Goal: Use online tool/utility

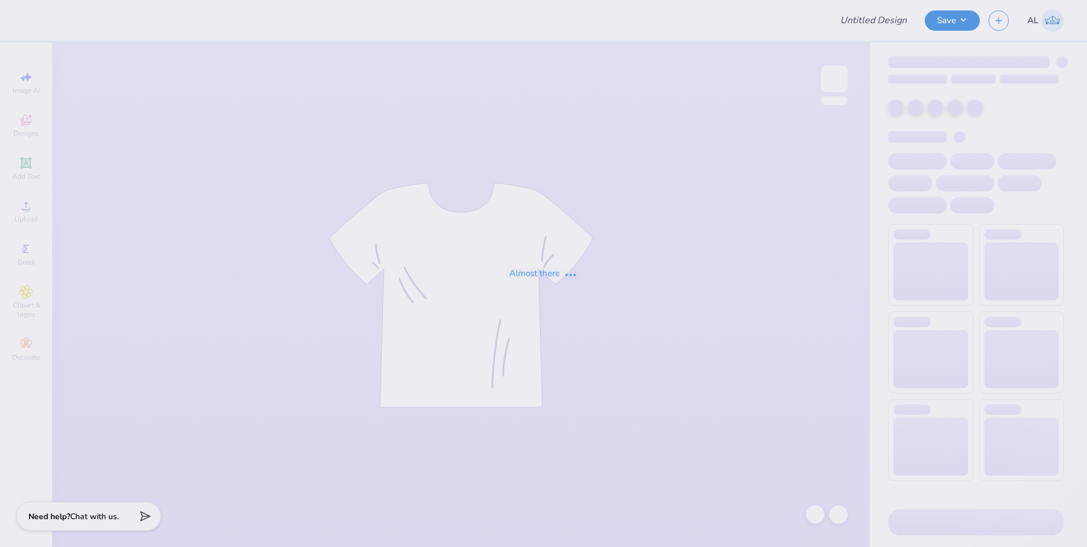
type input "ZTA DADS DAY"
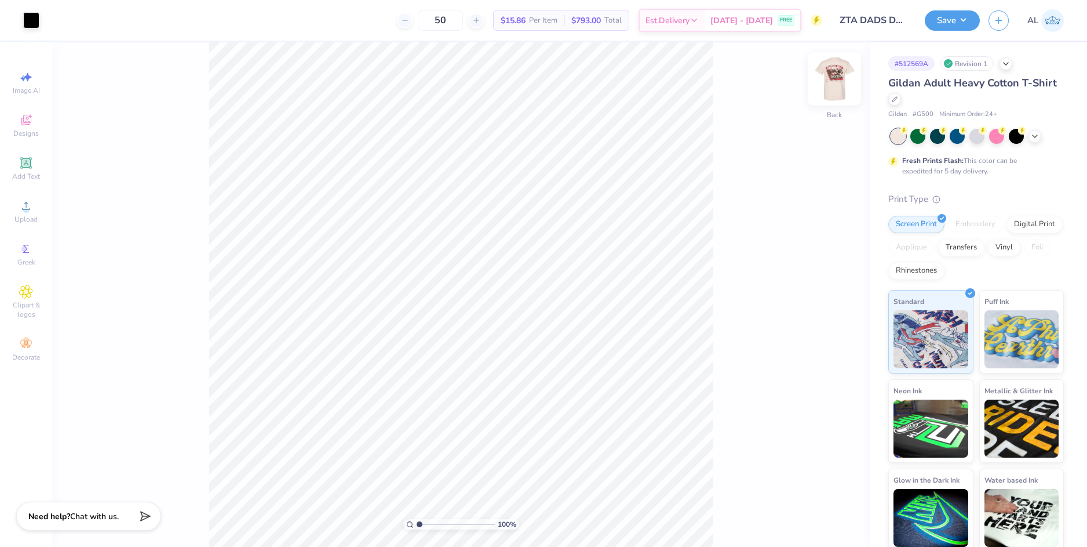
click at [833, 81] on img at bounding box center [834, 79] width 46 height 46
type input "11.80"
type input "11.64"
type input "4.27"
type input "12.05"
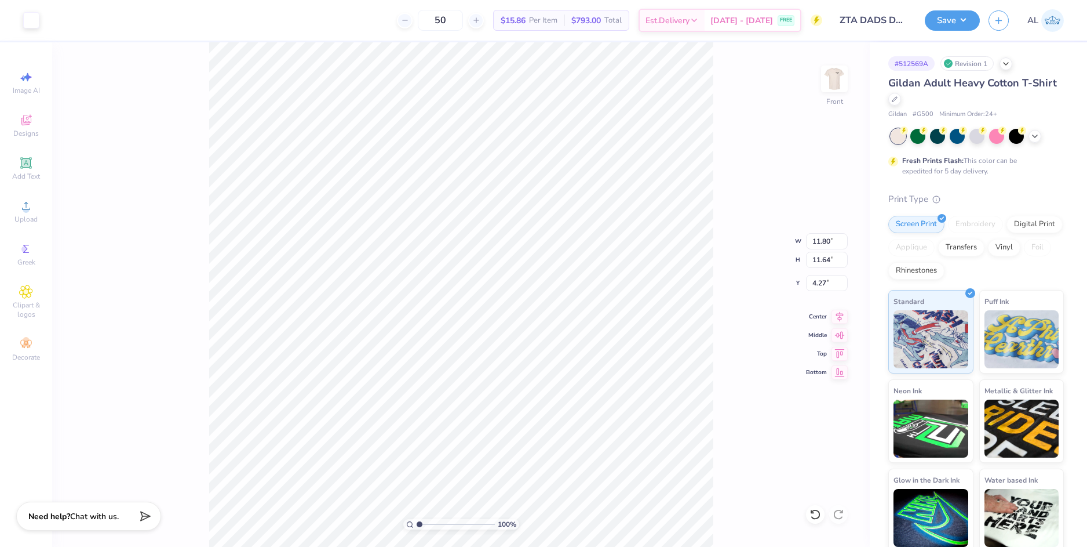
type input "11.89"
type input "4.14"
type input "11.80"
type input "11.64"
type input "4.27"
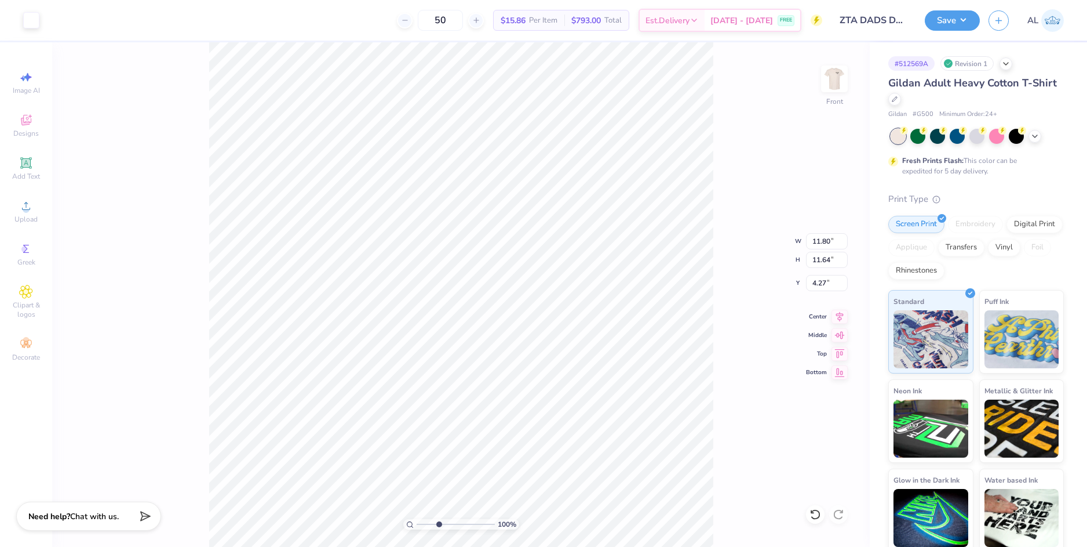
click at [439, 522] on input "range" at bounding box center [456, 524] width 78 height 10
drag, startPoint x: 429, startPoint y: 524, endPoint x: 411, endPoint y: 526, distance: 18.1
type input "1"
click at [417, 526] on input "range" at bounding box center [456, 524] width 78 height 10
click at [836, 86] on img at bounding box center [834, 79] width 46 height 46
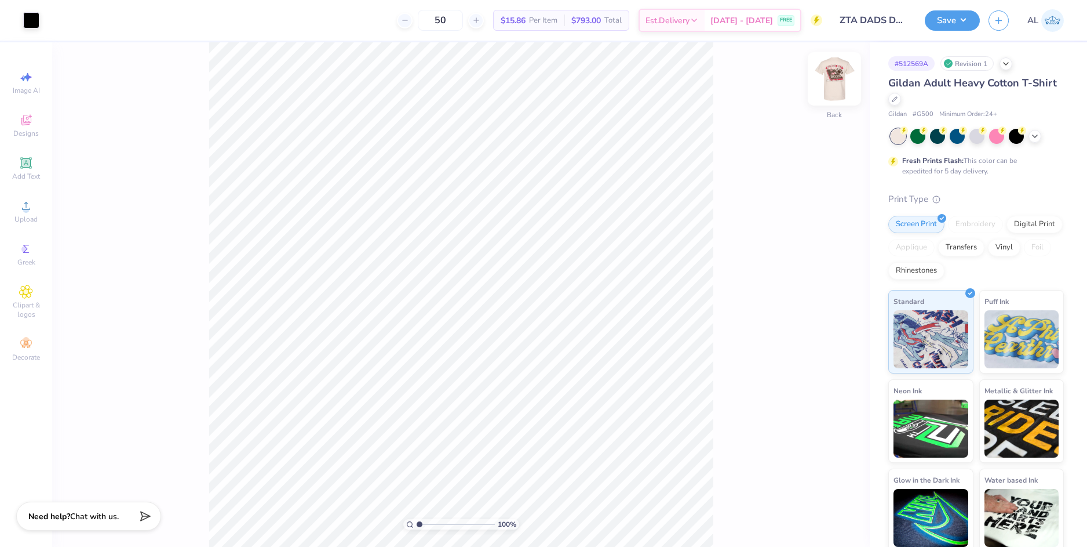
click at [839, 81] on img at bounding box center [834, 79] width 46 height 46
